Goal: Task Accomplishment & Management: Manage account settings

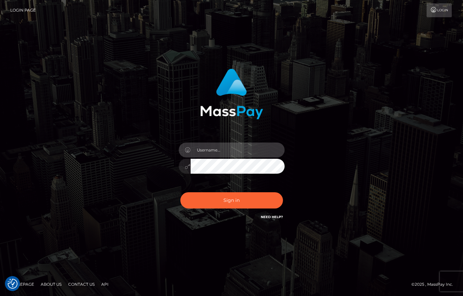
click at [233, 154] on input "text" at bounding box center [238, 149] width 94 height 15
type input "dany baker boulanger"
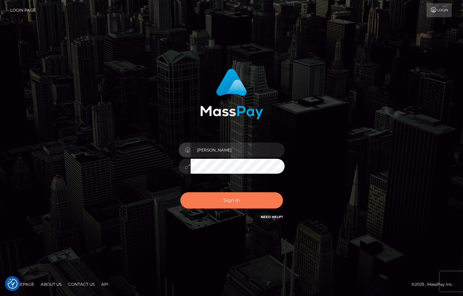
click at [242, 197] on button "Sign in" at bounding box center [232, 200] width 103 height 16
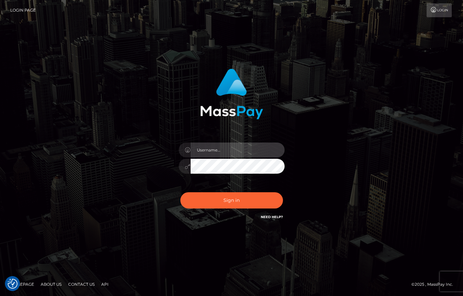
click at [228, 148] on input "text" at bounding box center [238, 149] width 94 height 15
type input "dany baker boulanger"
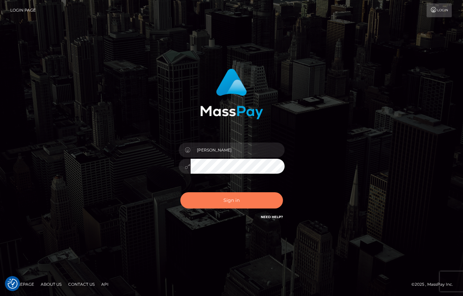
click at [244, 201] on button "Sign in" at bounding box center [232, 200] width 103 height 16
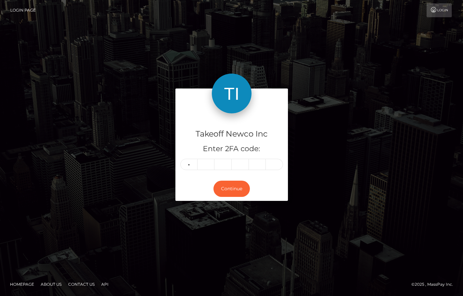
type input "2"
type input "4"
type input "3"
type input "2"
type input "8"
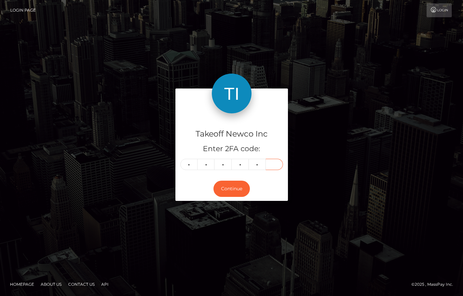
type input "7"
